Goal: Find contact information: Find contact information

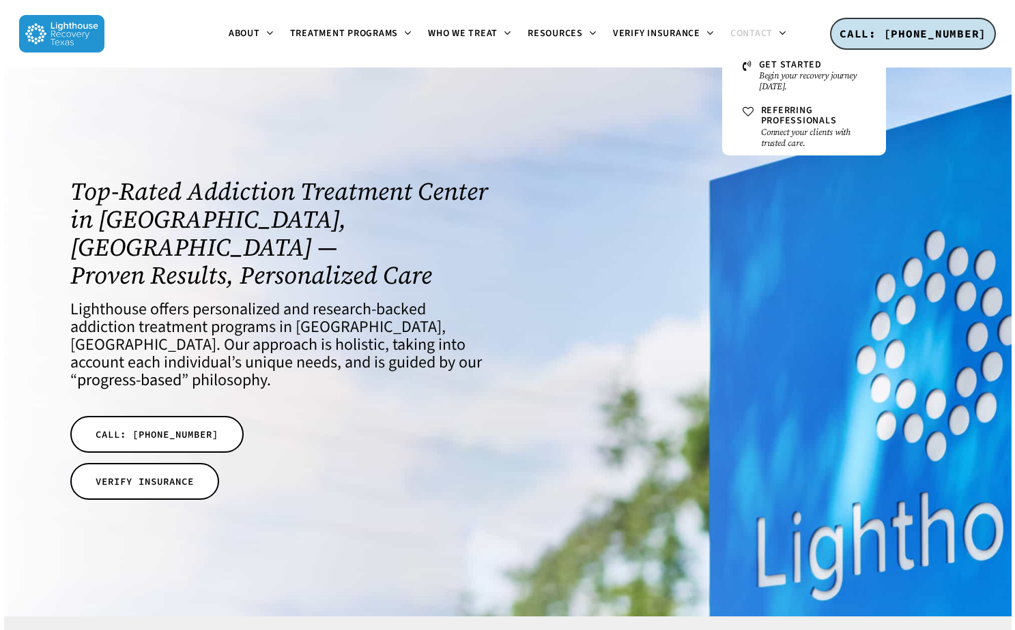
click at [759, 33] on span "Contact" at bounding box center [751, 34] width 42 height 14
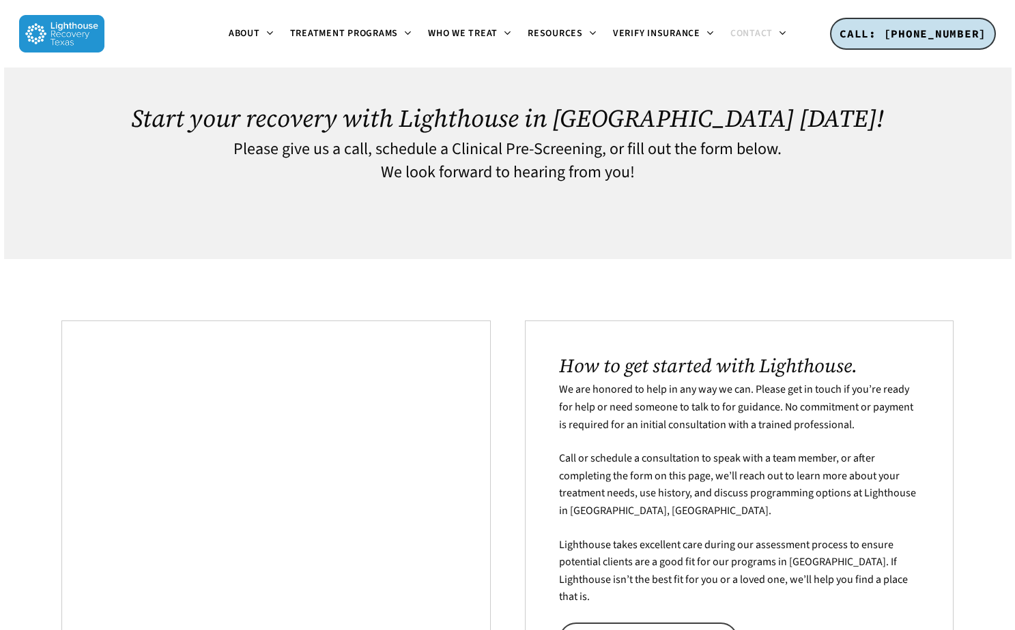
scroll to position [27, 0]
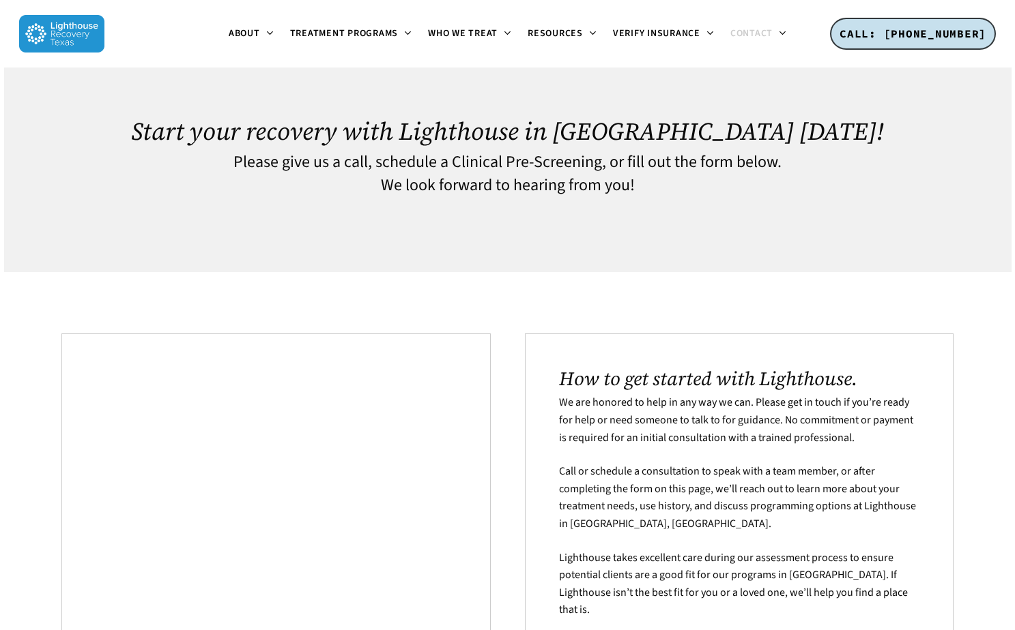
drag, startPoint x: 1019, startPoint y: 43, endPoint x: 1004, endPoint y: -68, distance: 112.2
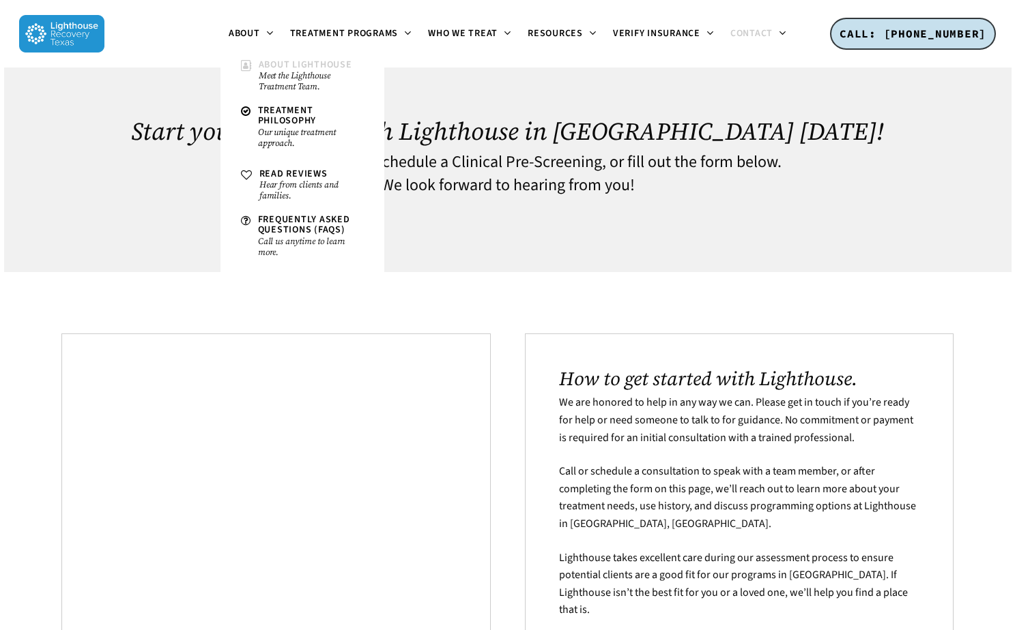
click at [298, 74] on small "Meet the Lighthouse Treatment Team." at bounding box center [311, 81] width 105 height 22
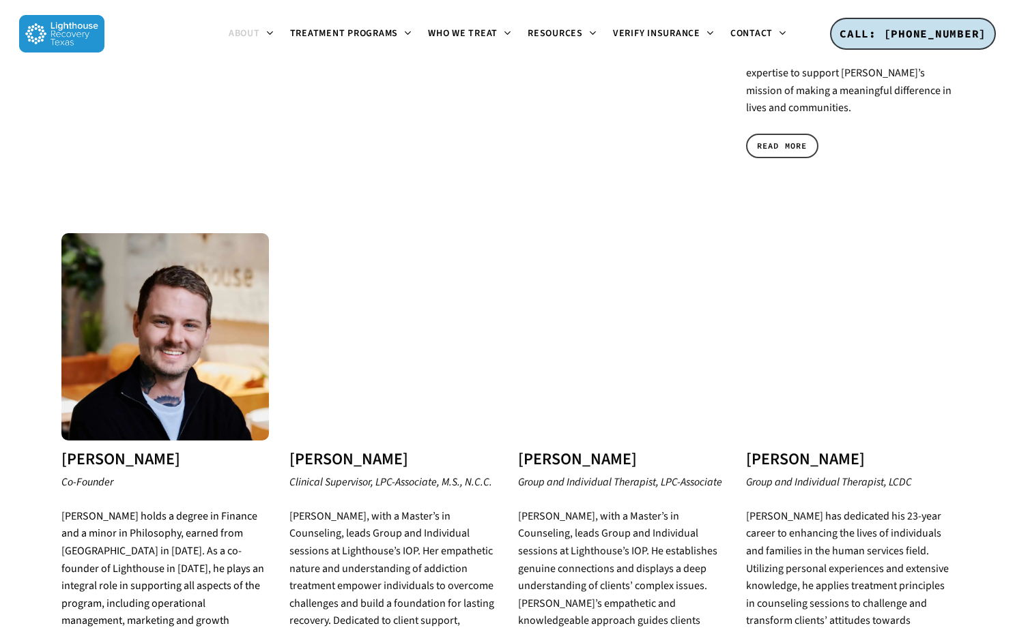
scroll to position [1135, 0]
